Goal: Task Accomplishment & Management: Complete application form

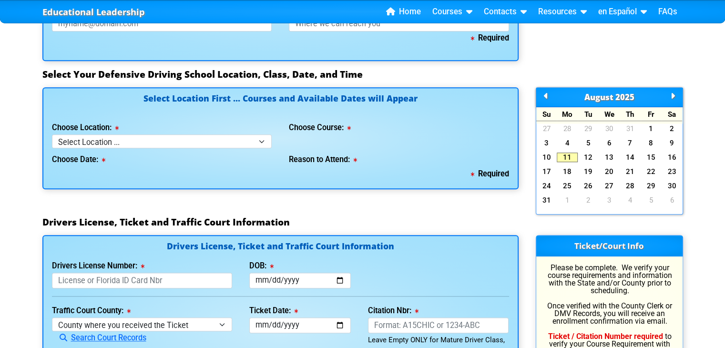
scroll to position [813, 0]
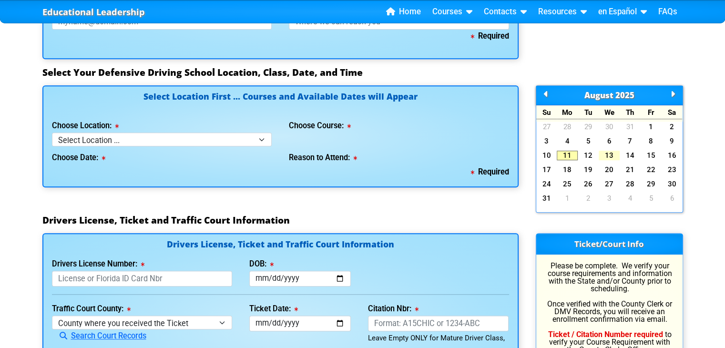
click at [607, 153] on link "13" at bounding box center [608, 156] width 21 height 10
click at [724, 171] on div "Educational Leadership Home Courses Certified Defensive Driving Courses 4-Hour …" at bounding box center [362, 57] width 725 height 1740
click at [261, 136] on select "Select Location ... Tampa Orlando Kissimmee [GEOGRAPHIC_DATA] - en español [GEO…" at bounding box center [162, 139] width 220 height 14
select select "3"
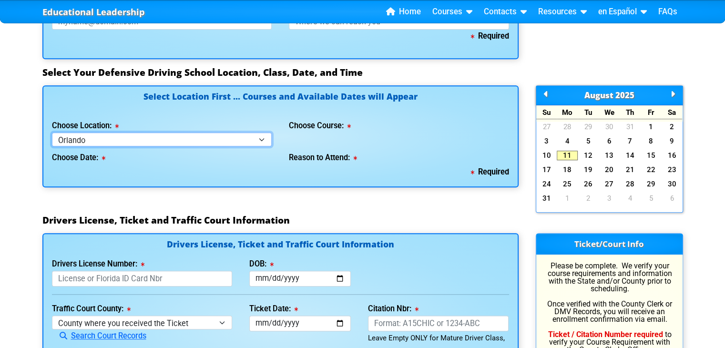
click at [52, 132] on select "Select Location ... Tampa Orlando Kissimmee [GEOGRAPHIC_DATA] - en español [GEO…" at bounding box center [162, 139] width 220 height 14
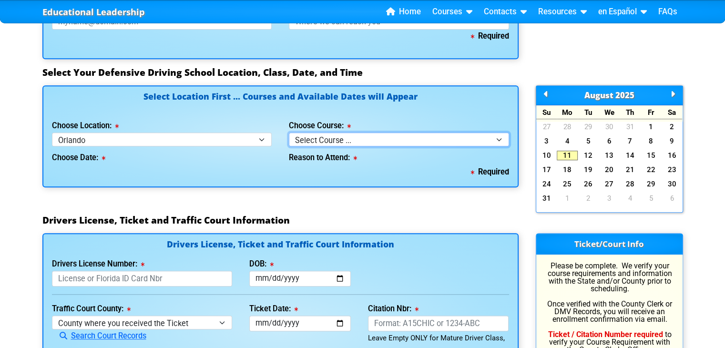
click at [498, 134] on select "Select Course ... 4 Hour Under 25 Class (STOP or Youthful Offender) 8 Hour Aggr…" at bounding box center [399, 139] width 220 height 14
select select "4"
click at [289, 132] on select "Select Course ... 4 Hour Under 25 Class (STOP or Youthful Offender) 8 Hour Aggr…" at bounding box center [399, 139] width 220 height 14
select select
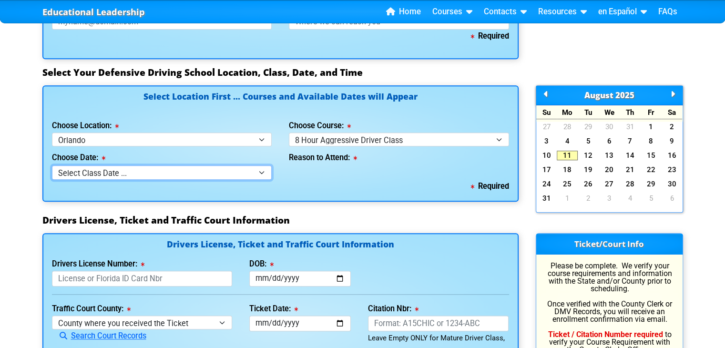
click at [265, 169] on select "Select Class Date ... [DATE] -- (Registration Closed - Class Full)" at bounding box center [162, 172] width 220 height 14
click at [342, 221] on h3 "Drivers License, Ticket and Traffic Court Information" at bounding box center [362, 219] width 640 height 11
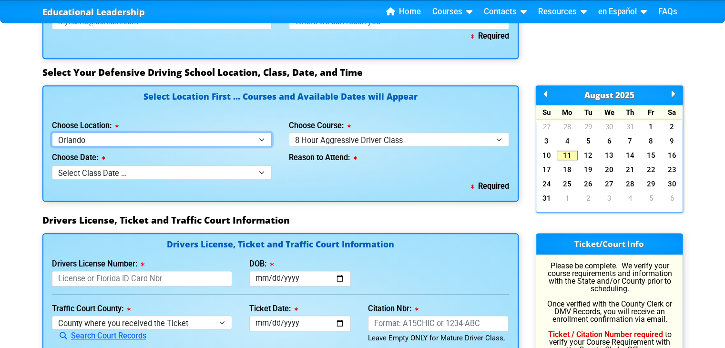
click at [263, 136] on select "Select Location ... Tampa Orlando Kissimmee [GEOGRAPHIC_DATA] - en español [GEO…" at bounding box center [162, 139] width 220 height 14
select select "4"
click at [52, 132] on select "Select Location ... Tampa Orlando Kissimmee [GEOGRAPHIC_DATA] - en español [GEO…" at bounding box center [162, 139] width 220 height 14
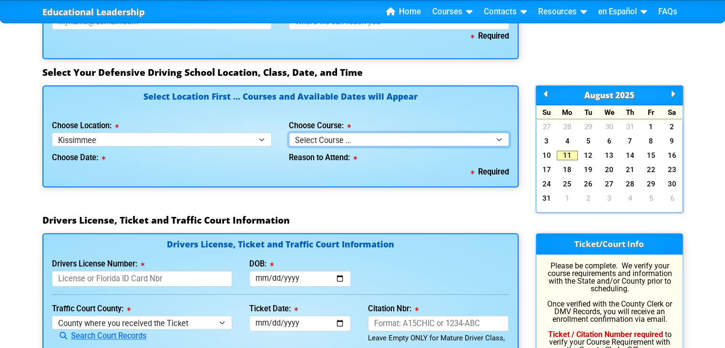
click at [497, 137] on select "Select Course ... 4 Hour BDI Class (Basic Course & TCAC) 4 Hour Under 25 Class …" at bounding box center [399, 139] width 220 height 14
select select "4"
click at [289, 132] on select "Select Course ... 4 Hour BDI Class (Basic Course & TCAC) 4 Hour Under 25 Class …" at bounding box center [399, 139] width 220 height 14
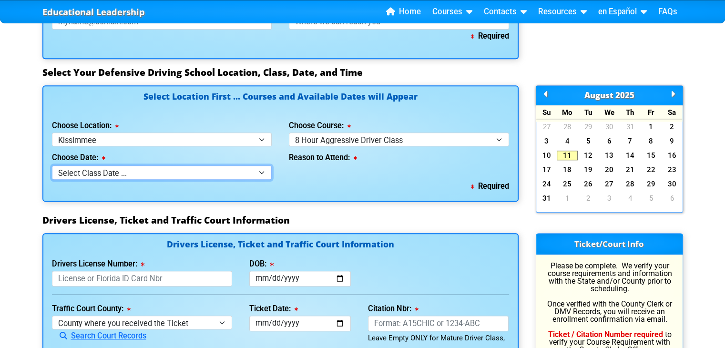
click at [257, 170] on select "Select Class Date ... [DATE] -- (Registration Closed)" at bounding box center [162, 172] width 220 height 14
select select "[DATE], 11"
click at [52, 165] on select "Select Class Date ... [DATE] -- (Registration Closed)" at bounding box center [162, 172] width 220 height 14
select select
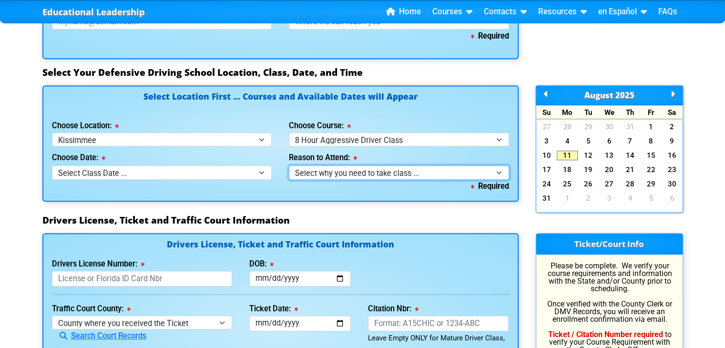
click at [501, 169] on select "Select why you need to take class ... Class Full - Please select another date o…" at bounding box center [399, 172] width 220 height 14
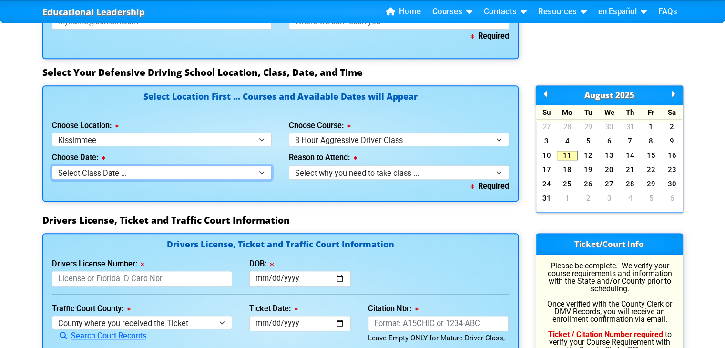
click at [263, 170] on select "Select Class Date ... [DATE] -- (Registration Closed)" at bounding box center [162, 172] width 220 height 14
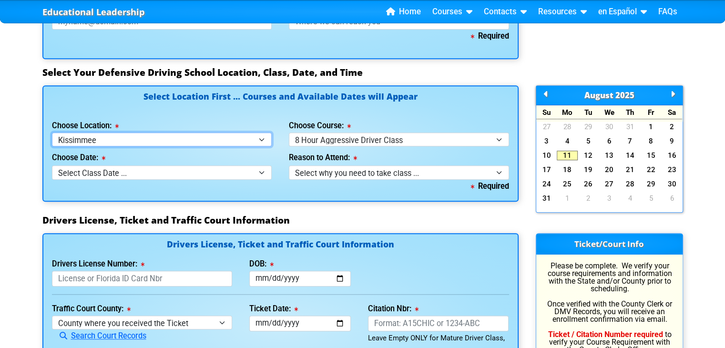
click at [260, 137] on select "Select Location ... Tampa Orlando Kissimmee [GEOGRAPHIC_DATA] - en español [GEO…" at bounding box center [162, 139] width 220 height 14
select select "2"
click at [52, 132] on select "Select Location ... Tampa Orlando Kissimmee [GEOGRAPHIC_DATA] - en español [GEO…" at bounding box center [162, 139] width 220 height 14
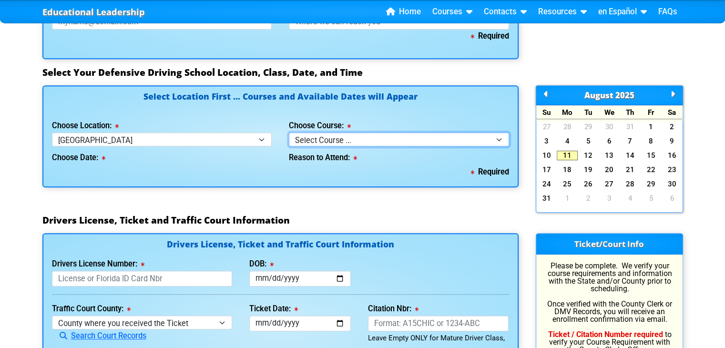
click at [497, 136] on select "Select Course ... 4 Hour BDI Class (Basic Course & TCAC) 4 Hour Under 25 Class …" at bounding box center [399, 139] width 220 height 14
select select "4"
click at [289, 132] on select "Select Course ... 4 Hour BDI Class (Basic Course & TCAC) 4 Hour Under 25 Class …" at bounding box center [399, 139] width 220 height 14
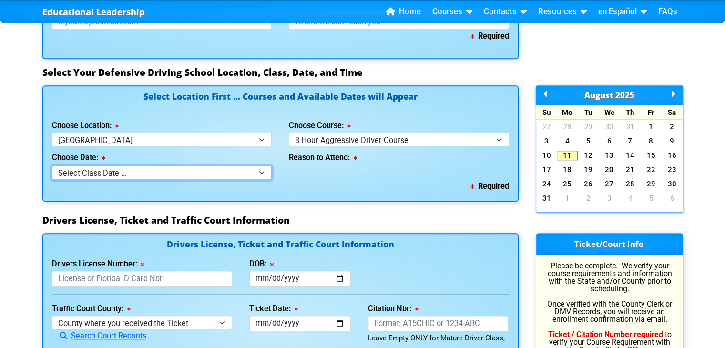
click at [254, 170] on select "Select Class Date ... [DATE] -- (Closed - Class Full) [DATE] -- (Closed - Class…" at bounding box center [162, 172] width 220 height 14
select select "[DATE], 11"
click at [52, 165] on select "Select Class Date ... [DATE] -- (Closed - Class Full) [DATE] -- (Closed - Class…" at bounding box center [162, 172] width 220 height 14
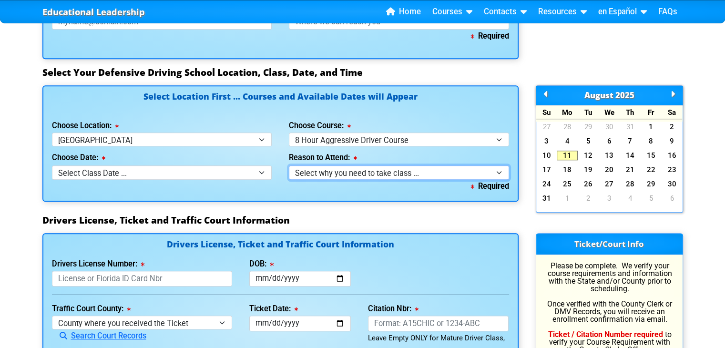
click at [498, 170] on select "Select why you need to take class ... Court Order - 8 Hour Aggressive Driver Co…" at bounding box center [399, 172] width 220 height 14
select select "8 Hour Aggressive Driver - Court Ordered"
click at [289, 165] on select "Select why you need to take class ... Court Order - 8 Hour Aggressive Driver Co…" at bounding box center [399, 172] width 220 height 14
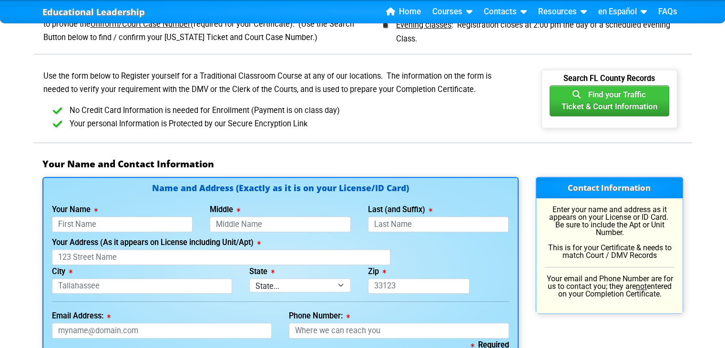
scroll to position [506, 0]
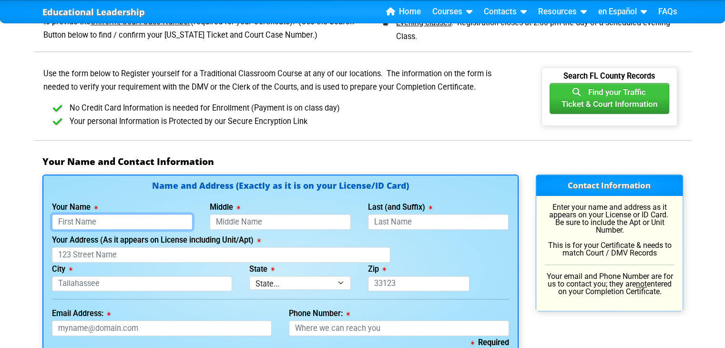
click at [141, 219] on input "Your Name" at bounding box center [122, 222] width 141 height 16
click at [61, 219] on input "baguens" at bounding box center [122, 222] width 141 height 16
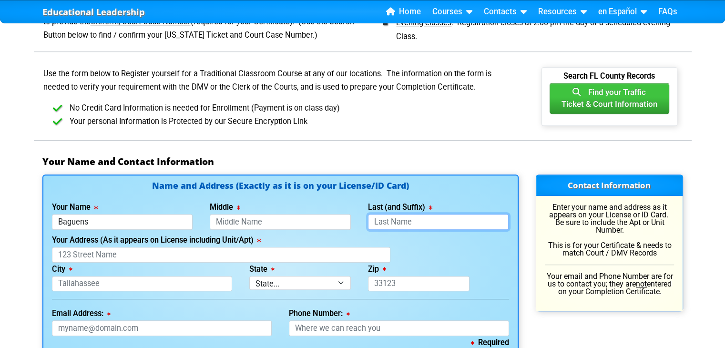
type input "Baguens"
click at [385, 223] on input "Last (and Suffix)" at bounding box center [438, 222] width 141 height 16
type input "[PERSON_NAME]"
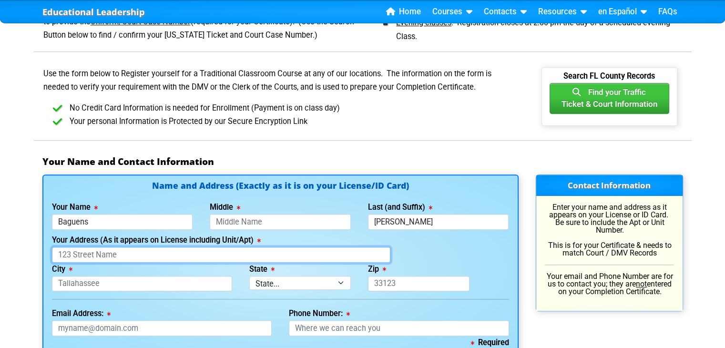
click at [191, 250] on input "Your Address (As it appears on License including Unit/Apt)" at bounding box center [221, 255] width 338 height 16
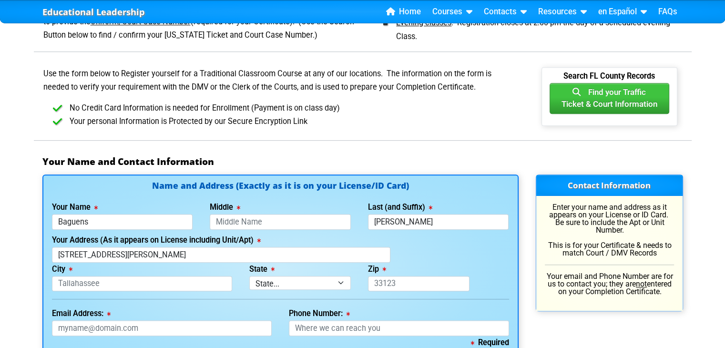
type input "[STREET_ADDRESS]"
type input "[GEOGRAPHIC_DATA][PERSON_NAME]"
select select "{"fullName":"[US_STATE]","abbreviation":"FL","uniqueId":"1d559909-6cf0-4a4d-848…"
type input "34953"
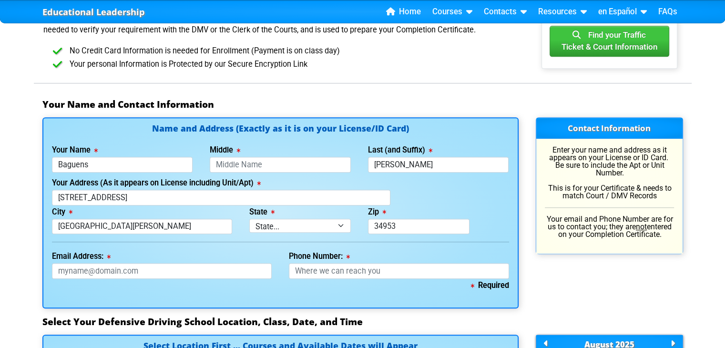
scroll to position [583, 0]
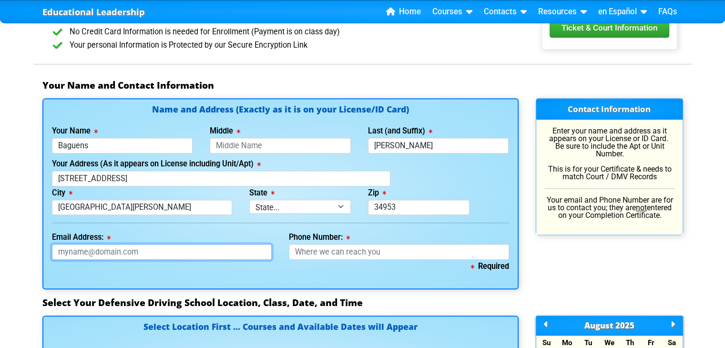
click at [206, 252] on input "Email Address:" at bounding box center [162, 252] width 220 height 16
type input "[EMAIL_ADDRESS][DOMAIN_NAME]"
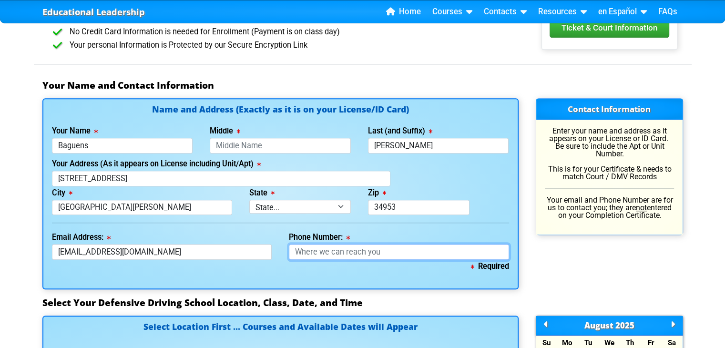
click at [313, 250] on input "Phone Number:" at bounding box center [399, 252] width 220 height 16
type input "[PHONE_NUMBER]"
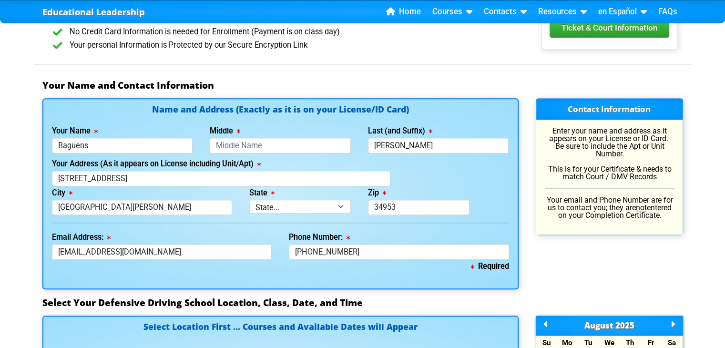
click at [539, 260] on div "Contact Information Enter your name and address as it appears on your License o…" at bounding box center [609, 193] width 164 height 191
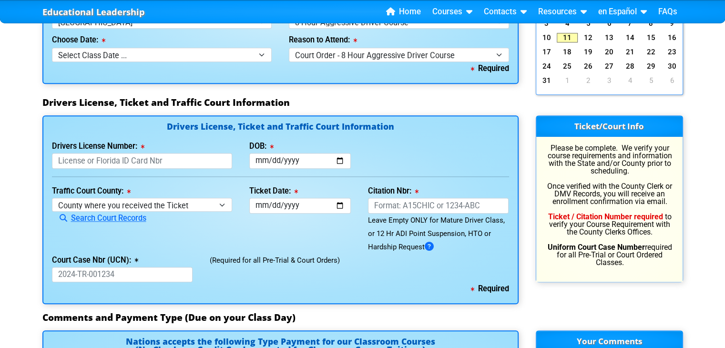
scroll to position [945, 0]
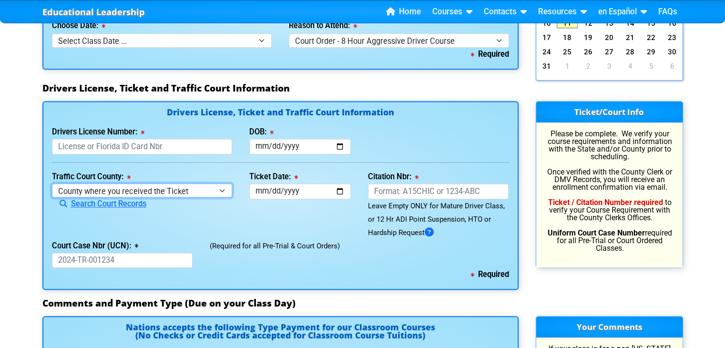
click at [225, 195] on select "County where you received the Ticket Out of State Out of State - [US_STATE] Out…" at bounding box center [142, 190] width 181 height 14
select select "{"countyName":"Polk","state":"[US_STATE]","uniqueId":"e7286f44-5574-4ff7-a3b5-a…"
click at [52, 183] on select "County where you received the Ticket Out of State Out of State - [US_STATE] Out…" at bounding box center [142, 190] width 181 height 14
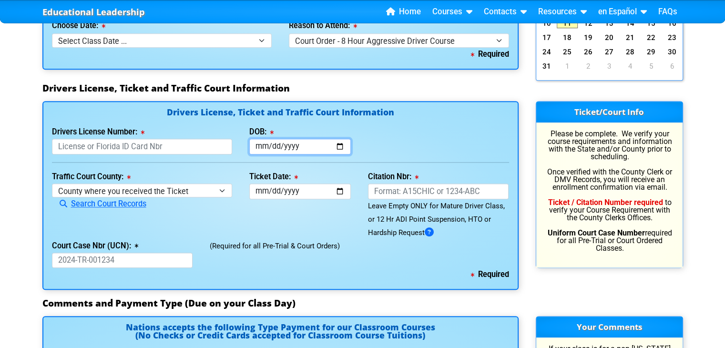
click at [343, 146] on input "DOB:" at bounding box center [299, 147] width 101 height 16
type input "[DATE]"
click at [284, 148] on input "[DATE]" at bounding box center [299, 147] width 101 height 16
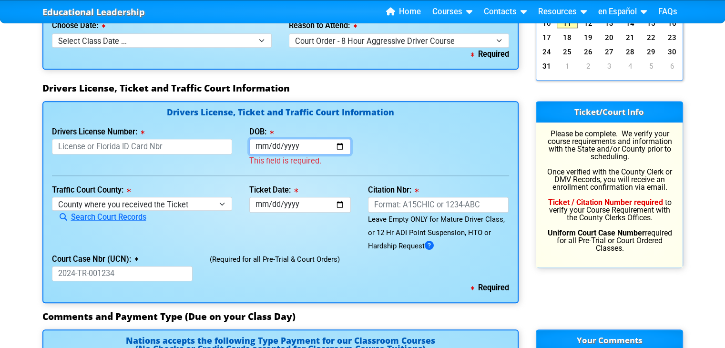
click at [297, 140] on input "DOB:" at bounding box center [299, 147] width 101 height 16
click at [302, 148] on input "DOB:" at bounding box center [299, 147] width 101 height 16
click at [254, 144] on input "DOB:" at bounding box center [299, 147] width 101 height 16
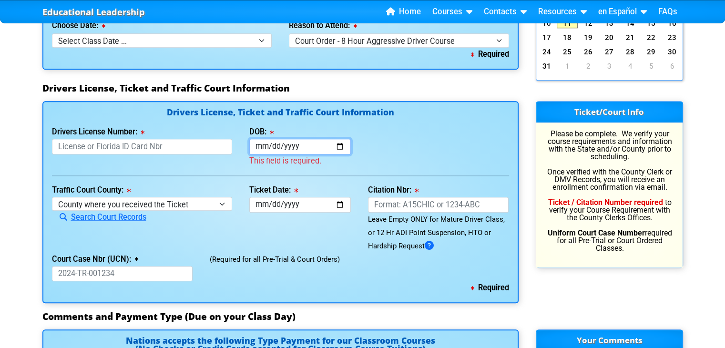
click at [254, 144] on input "DOB:" at bounding box center [299, 147] width 101 height 16
click at [292, 143] on input "DOB:" at bounding box center [299, 147] width 101 height 16
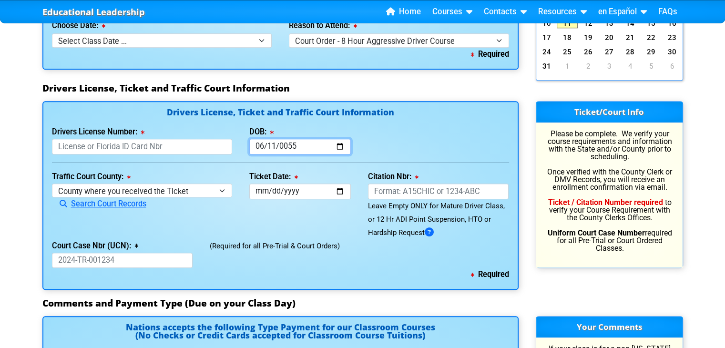
type input "0555-06-11"
type input "[PHONE_NUMBER]"
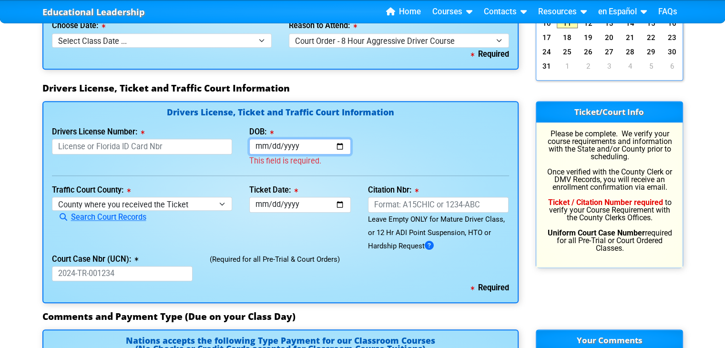
type input "0002-06-11"
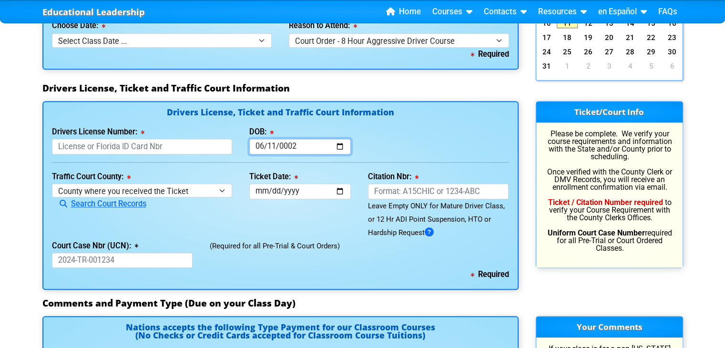
click at [266, 145] on input "0002-06-11" at bounding box center [299, 147] width 101 height 16
click at [261, 145] on input "0002-06-11" at bounding box center [299, 147] width 101 height 16
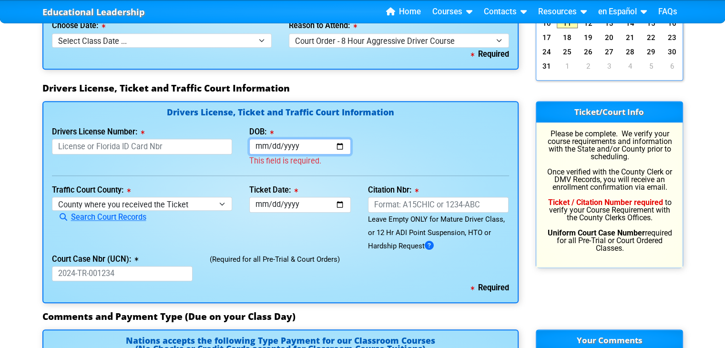
type input "0002-02-11"
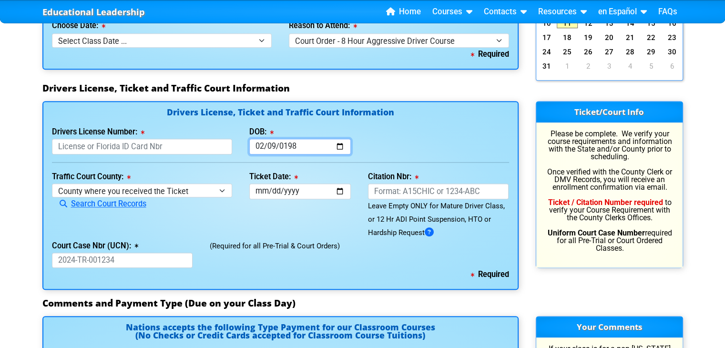
type input "[DATE]"
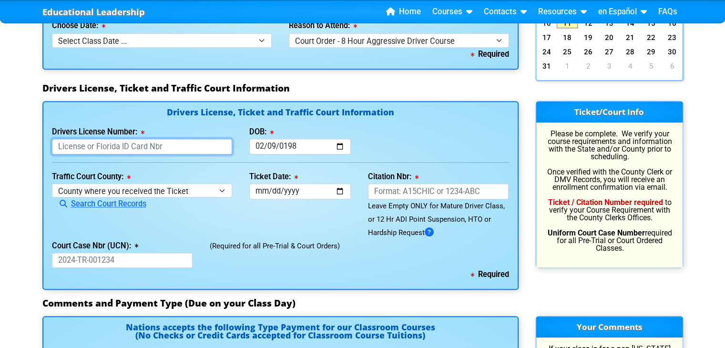
click at [174, 149] on input "Drivers License Number:" at bounding box center [142, 147] width 181 height 16
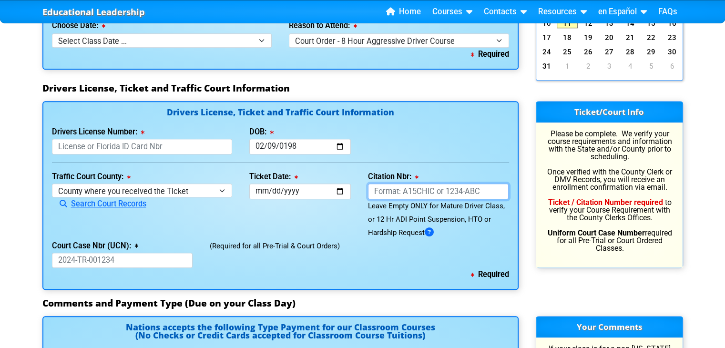
click at [393, 192] on input "Citation Nbr:" at bounding box center [438, 191] width 141 height 16
type input "N"
type input "9638H26"
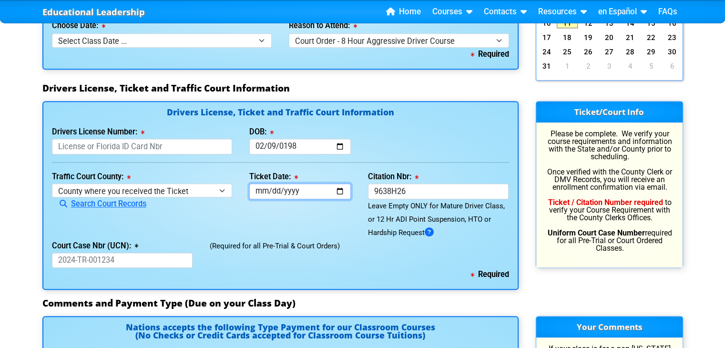
click at [303, 190] on input "Ticket Date:" at bounding box center [299, 191] width 101 height 16
type input "[DATE]"
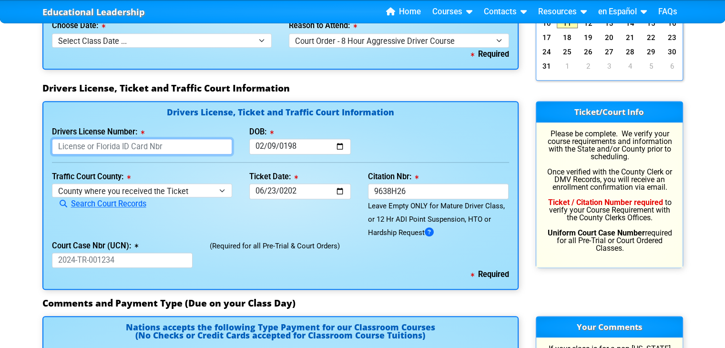
click at [120, 142] on input "Drivers License Number:" at bounding box center [142, 147] width 181 height 16
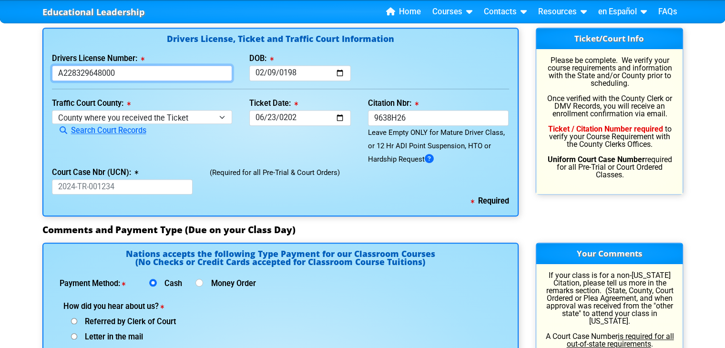
scroll to position [1014, 0]
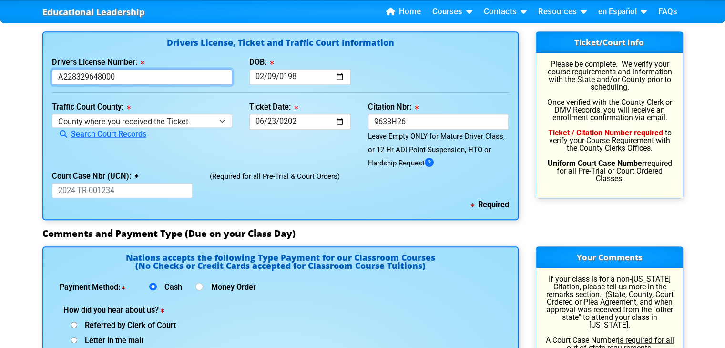
type input "A228329648000"
click at [134, 194] on input "Court Case Nbr (UCN):" at bounding box center [122, 191] width 141 height 16
click at [263, 118] on input "[DATE]" at bounding box center [299, 122] width 101 height 16
type input "[DATE]"
click at [299, 148] on div "Ticket Date: [DATE]" at bounding box center [300, 135] width 119 height 69
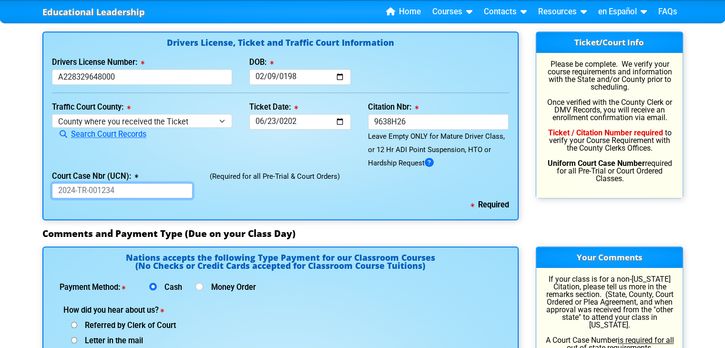
click at [156, 184] on input "Court Case Nbr (UCN):" at bounding box center [122, 191] width 141 height 16
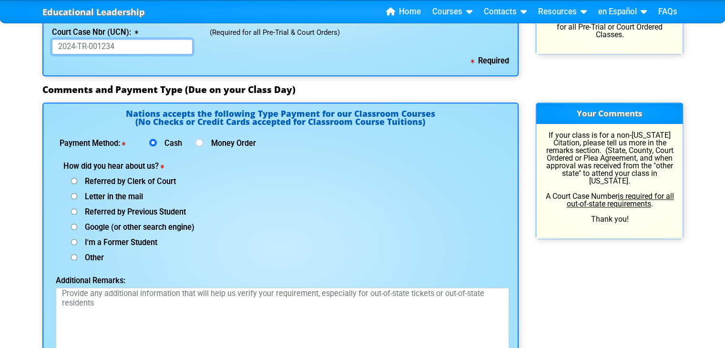
scroll to position [1156, 0]
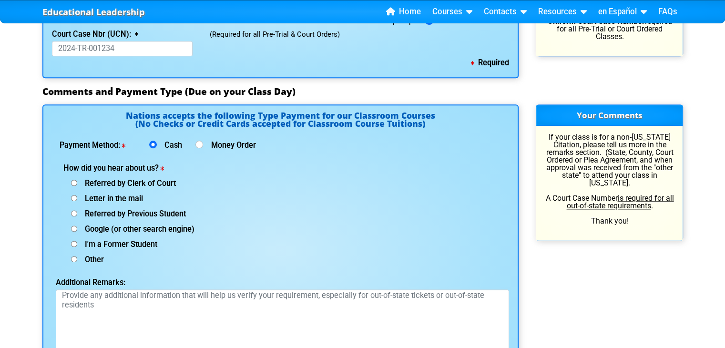
click at [70, 259] on label "Other (specify below)" at bounding box center [83, 260] width 40 height 8
click at [71, 259] on input "Other (specify below)" at bounding box center [74, 259] width 6 height 6
radio input "true"
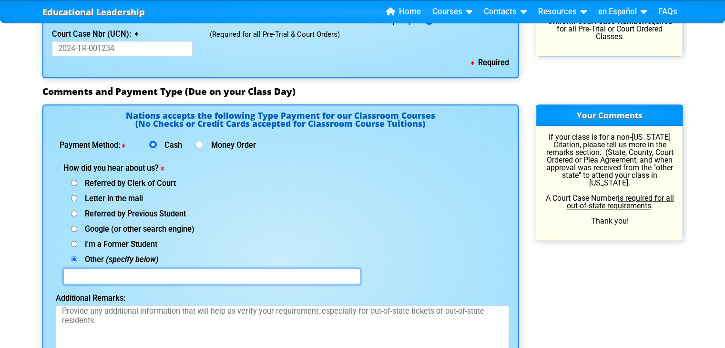
click at [83, 273] on input "text" at bounding box center [211, 276] width 297 height 16
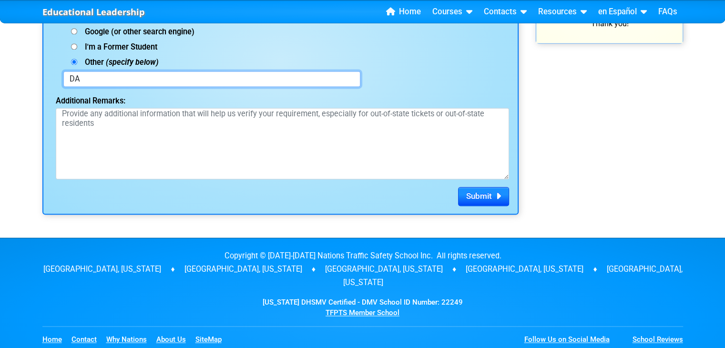
scroll to position [1370, 0]
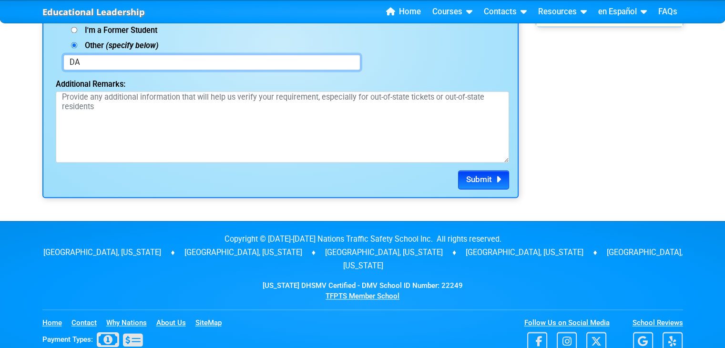
type input "DA"
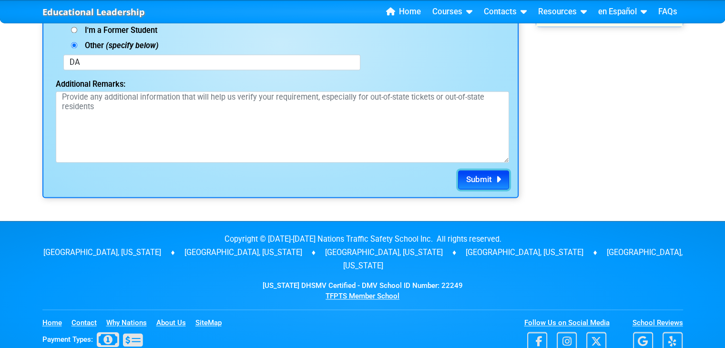
click at [498, 180] on icon "submit" at bounding box center [496, 179] width 9 height 0
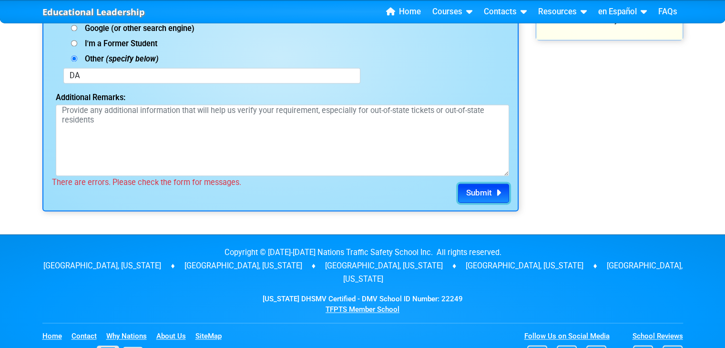
scroll to position [1383, 0]
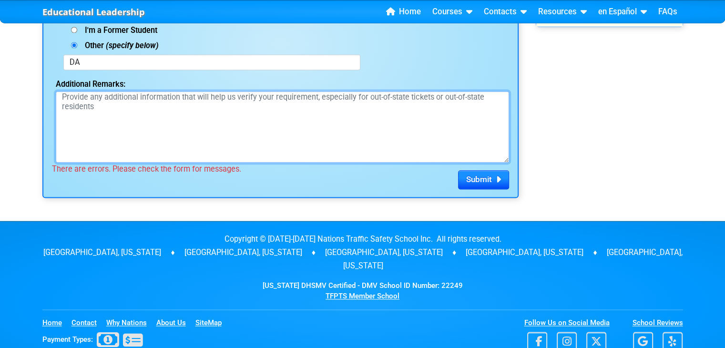
click at [68, 102] on textarea "Additional Remarks:" at bounding box center [282, 126] width 453 height 71
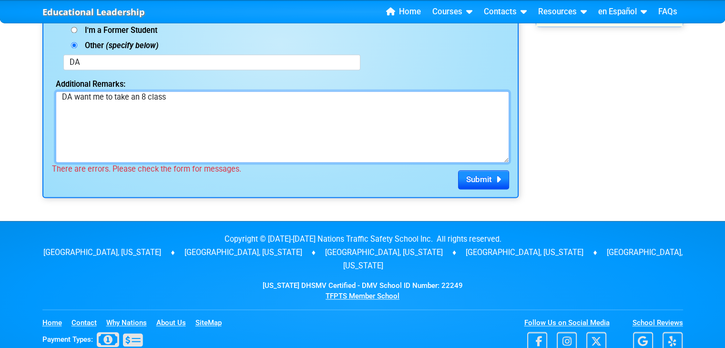
click at [144, 95] on textarea "DA want me to take an 8 class" at bounding box center [282, 126] width 453 height 71
click at [173, 101] on textarea "DA want me to take an 8hr class" at bounding box center [282, 126] width 453 height 71
click at [154, 96] on textarea "DA want me to take an 8hr class" at bounding box center [282, 126] width 453 height 71
click at [196, 95] on textarea "DA want me to take an 8hr BDI class" at bounding box center [282, 126] width 453 height 71
click at [263, 138] on textarea "DA want me to take an 8hr BDI class to avoide" at bounding box center [282, 126] width 453 height 71
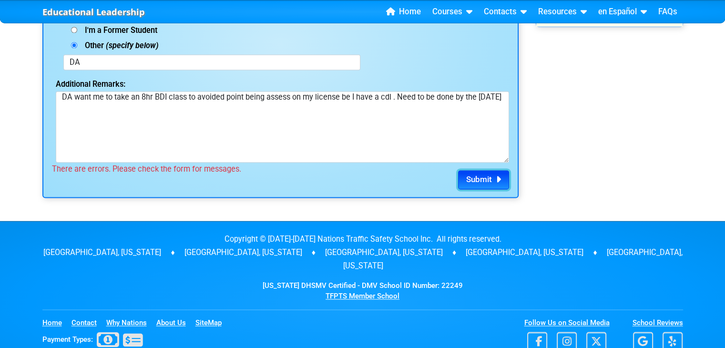
click at [472, 180] on span "Submit" at bounding box center [479, 179] width 26 height 10
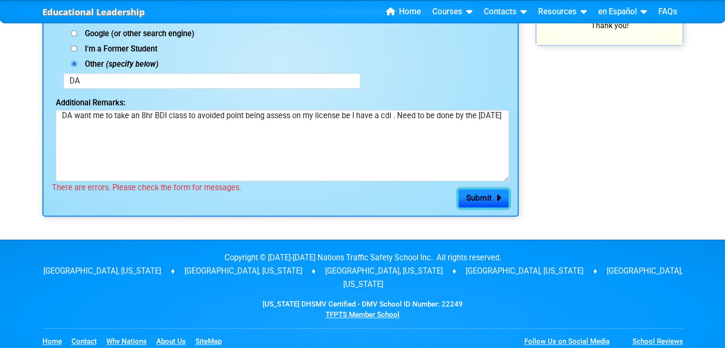
scroll to position [1398, 0]
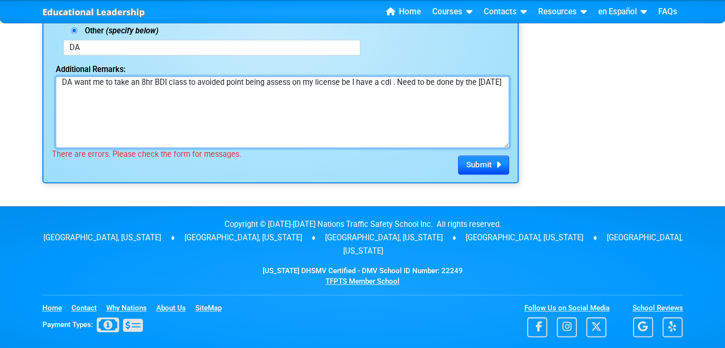
click at [92, 97] on textarea "DA want me to take an 8hr BDI class to avoided point being assess on my license…" at bounding box center [282, 111] width 453 height 71
click at [219, 92] on textarea "DA want me to take an 8hr BDI class to avoided point being assess on my license…" at bounding box center [282, 111] width 453 height 71
click at [269, 90] on textarea "DA want me to take an 8hr BDI class to avoided point being assess on my license…" at bounding box center [282, 111] width 453 height 71
click at [63, 94] on textarea "DA want me to take an 8hr BDI class to avoided point being assess on my license…" at bounding box center [282, 111] width 453 height 71
click at [64, 91] on textarea "DA want me to take an 8hr BDI class to avoided point being assess on my license…" at bounding box center [282, 111] width 453 height 71
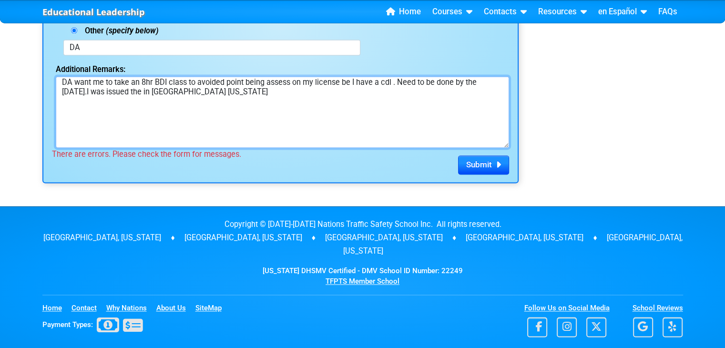
click at [293, 88] on textarea "DA want me to take an 8hr BDI class to avoided point being assess on my license…" at bounding box center [282, 111] width 453 height 71
click at [70, 91] on textarea "DA want me to take an 8hr BDI class to avoided point being assess on my license…" at bounding box center [282, 111] width 453 height 71
click at [261, 101] on textarea "DA want me to take an 8hr BDI class to avoided point being assess on my license…" at bounding box center [282, 111] width 453 height 71
click at [66, 89] on textarea "DA want me to take an 8hr BDI class to avoided point being assess on my license…" at bounding box center [282, 111] width 453 height 71
click at [261, 93] on textarea "DA want me to take an 8hr BDI class to avoided point being assess on my license…" at bounding box center [282, 111] width 453 height 71
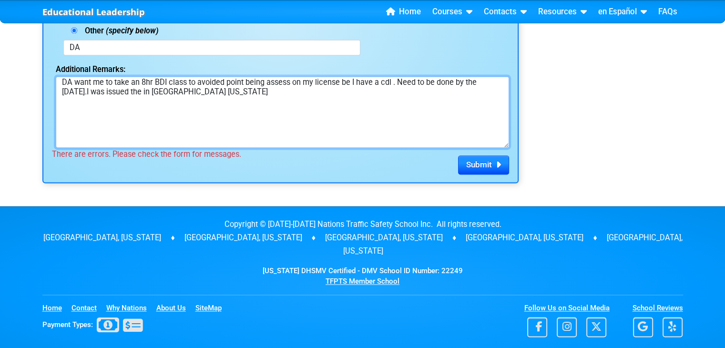
click at [261, 93] on textarea "DA want me to take an 8hr BDI class to avoided point being assess on my license…" at bounding box center [282, 111] width 453 height 71
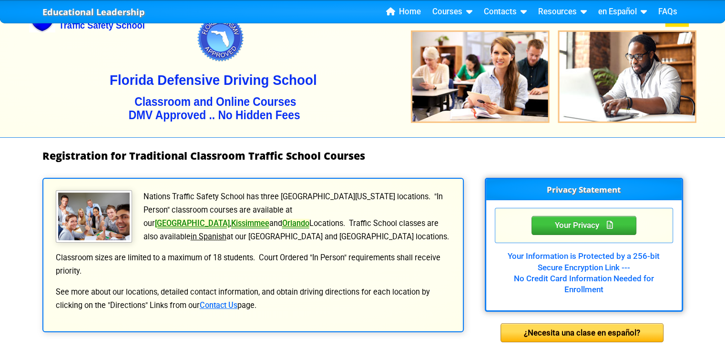
scroll to position [0, 0]
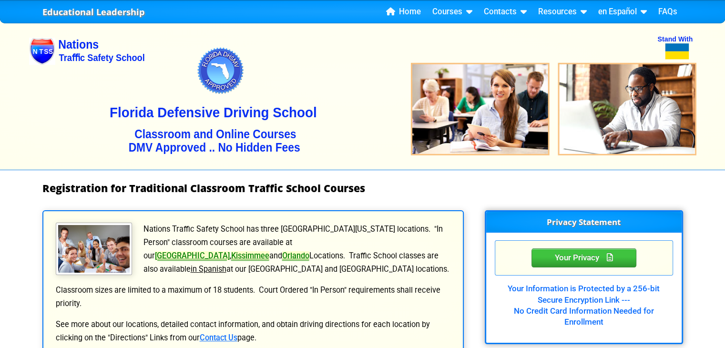
type textarea "DA want me to take an 8hr BDI class to avoided point being assess on my license…"
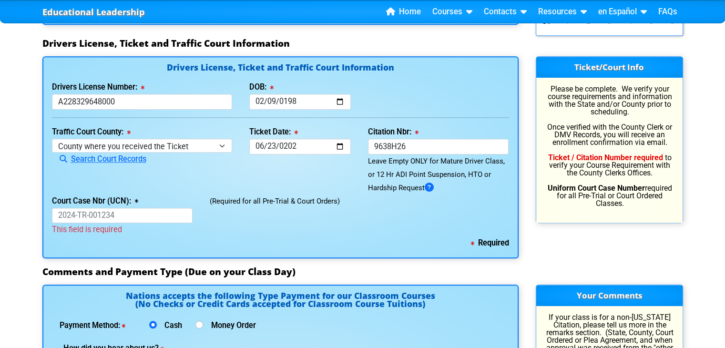
scroll to position [992, 0]
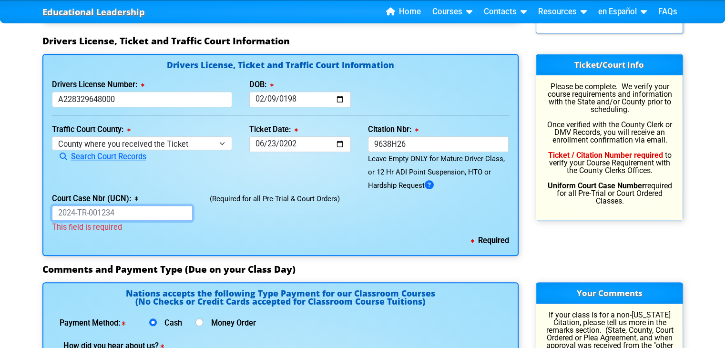
click at [153, 212] on input "Court Case Nbr (UCN):" at bounding box center [122, 213] width 141 height 16
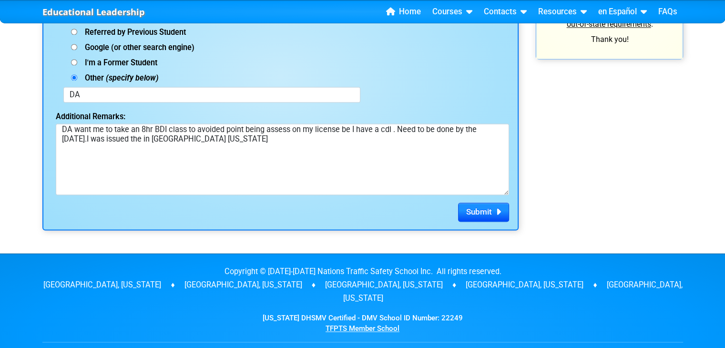
scroll to position [1352, 0]
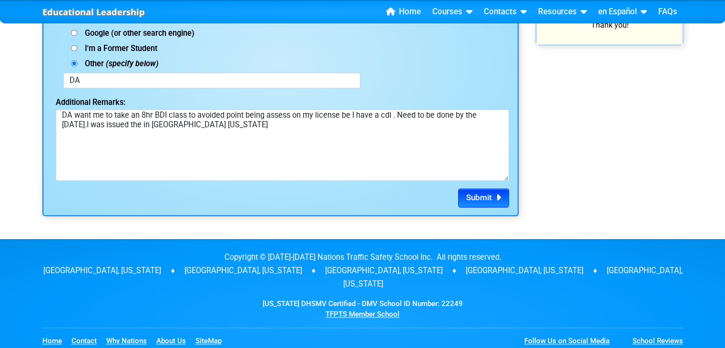
type input "25IF000366-740"
click at [480, 197] on span "Submit" at bounding box center [479, 197] width 26 height 10
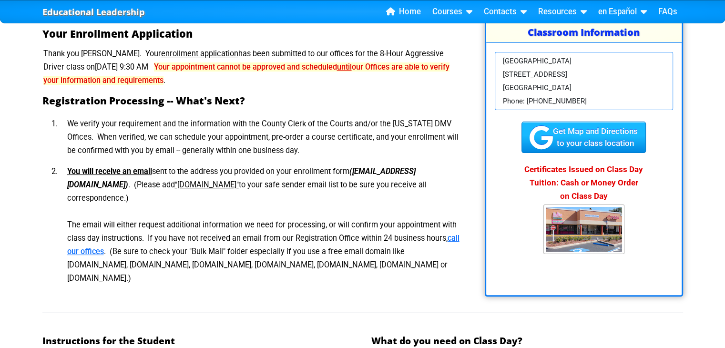
scroll to position [163, 0]
